Goal: Task Accomplishment & Management: Use online tool/utility

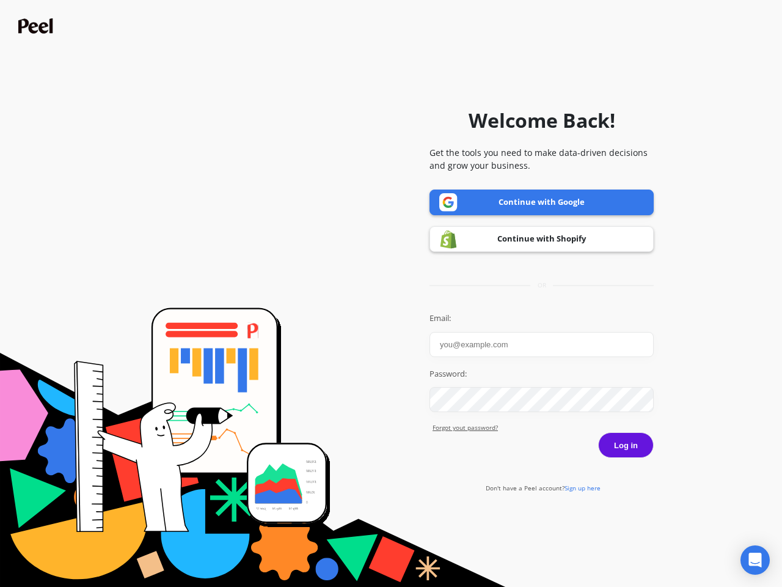
click at [755, 560] on icon "Open Intercom Messenger" at bounding box center [755, 559] width 13 height 15
